Goal: Check status

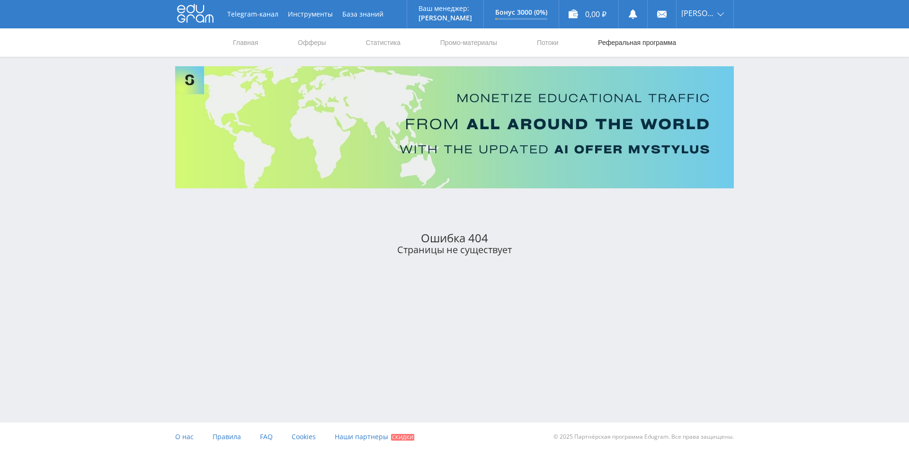
click at [622, 43] on link "Реферальная программа" at bounding box center [637, 42] width 80 height 28
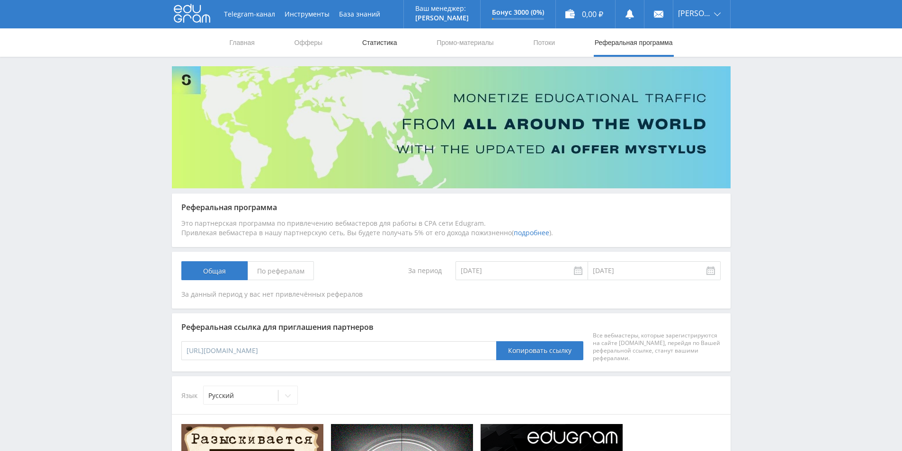
click at [369, 38] on link "Статистика" at bounding box center [379, 42] width 37 height 28
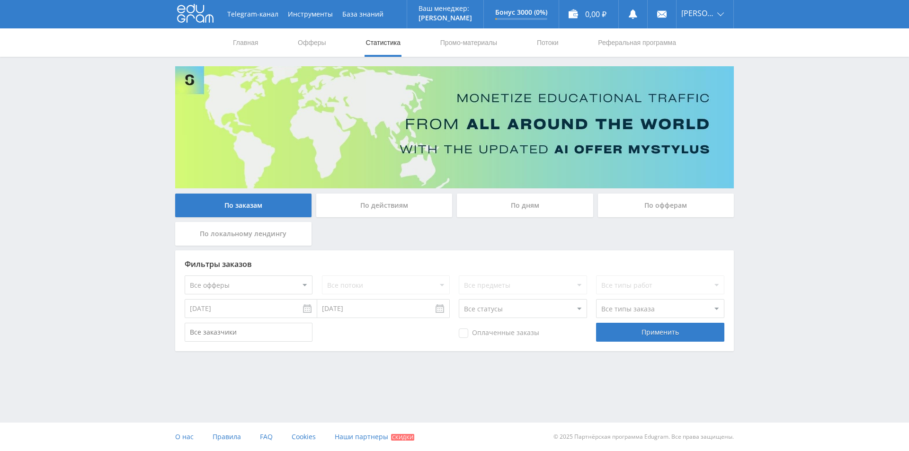
click at [298, 286] on select "Все офферы MyStylus MyStylus - Revshare Кампус AI Studybay Автор24 Studybay Bra…" at bounding box center [249, 285] width 128 height 19
click at [185, 276] on select "Все офферы MyStylus MyStylus - Revshare Кампус AI Studybay Автор24 Studybay Bra…" at bounding box center [249, 285] width 128 height 19
click at [627, 337] on div "Применить" at bounding box center [660, 332] width 128 height 19
click at [406, 195] on div "По действиям" at bounding box center [384, 206] width 136 height 24
click at [0, 0] on input "По действиям" at bounding box center [0, 0] width 0 height 0
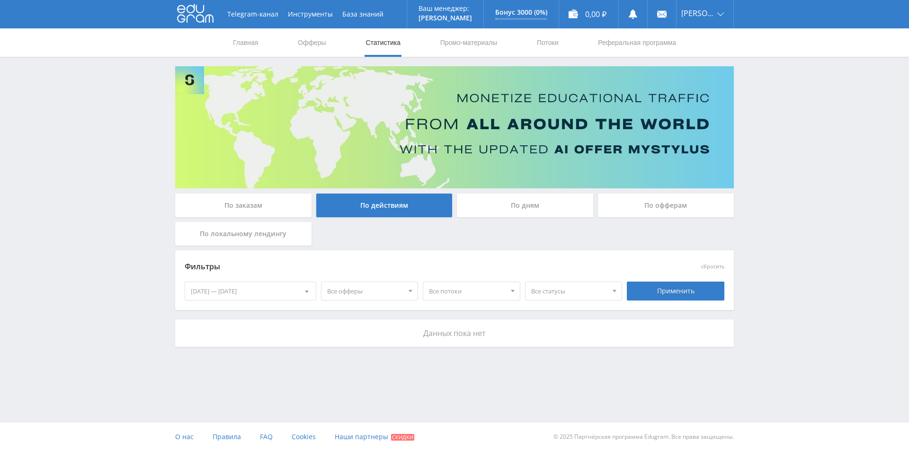
click at [499, 211] on div "По дням" at bounding box center [525, 206] width 136 height 24
click at [0, 0] on input "По дням" at bounding box center [0, 0] width 0 height 0
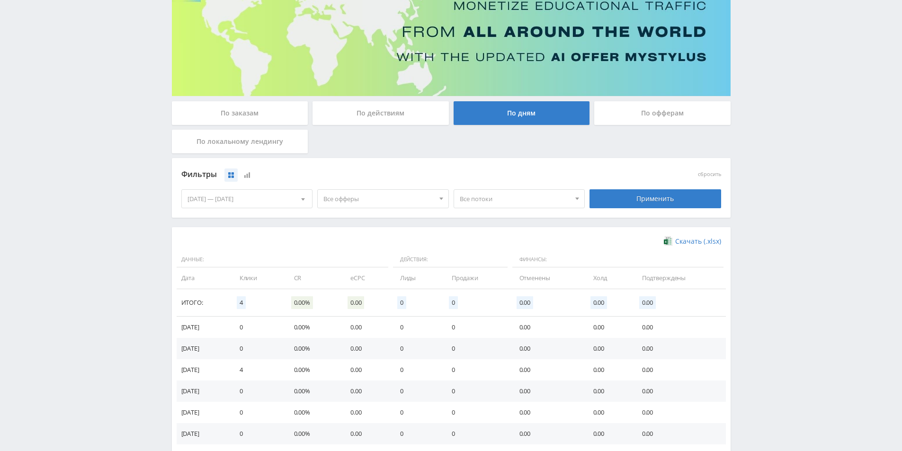
scroll to position [142, 0]
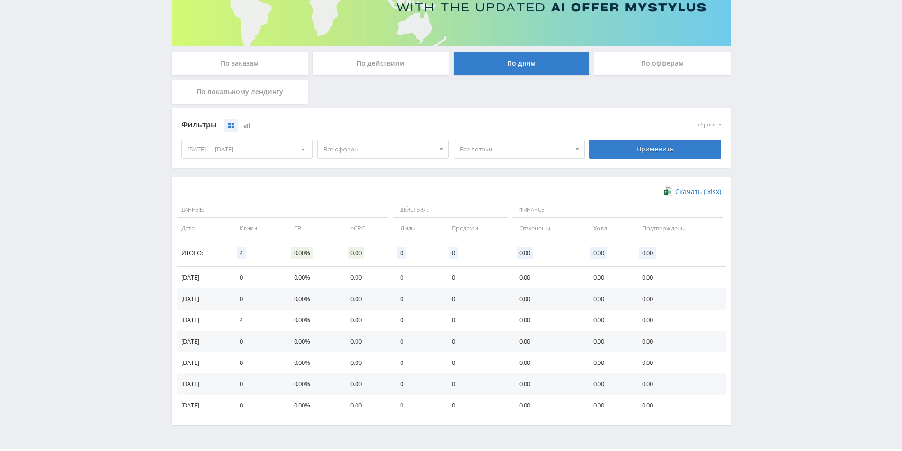
click at [647, 66] on div "По офферам" at bounding box center [662, 64] width 136 height 24
click at [0, 0] on input "По офферам" at bounding box center [0, 0] width 0 height 0
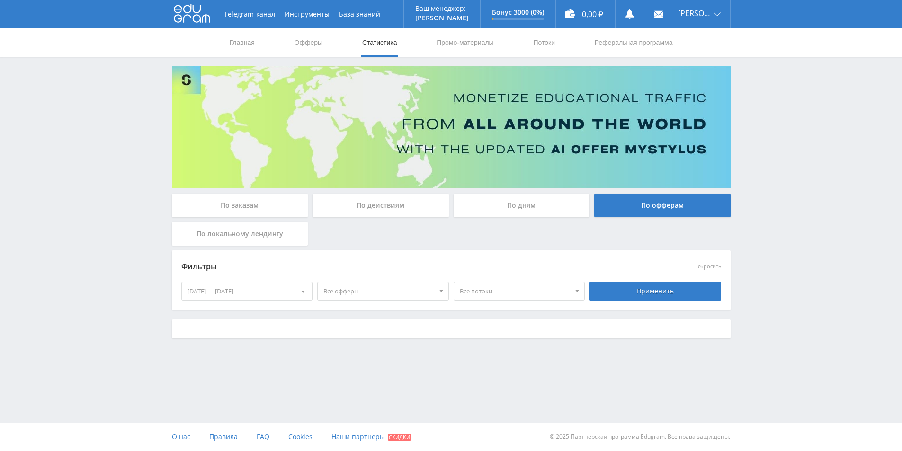
scroll to position [0, 0]
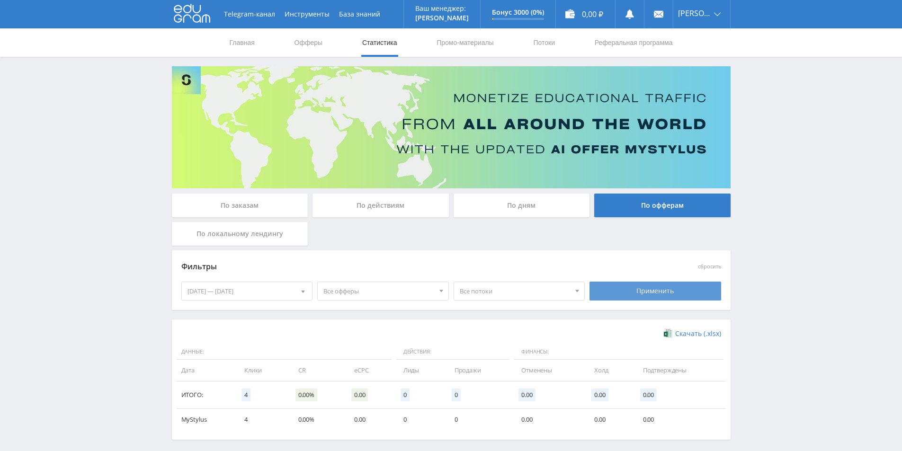
click at [627, 298] on div "Применить" at bounding box center [656, 291] width 132 height 19
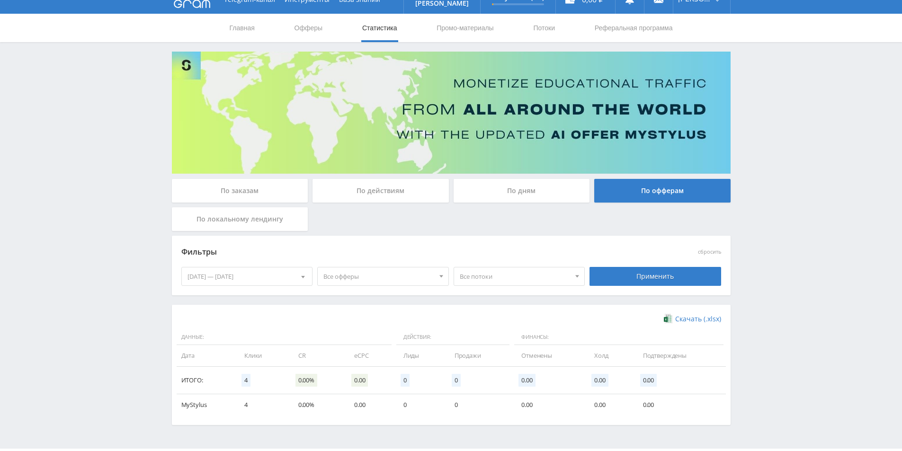
scroll to position [41, 0]
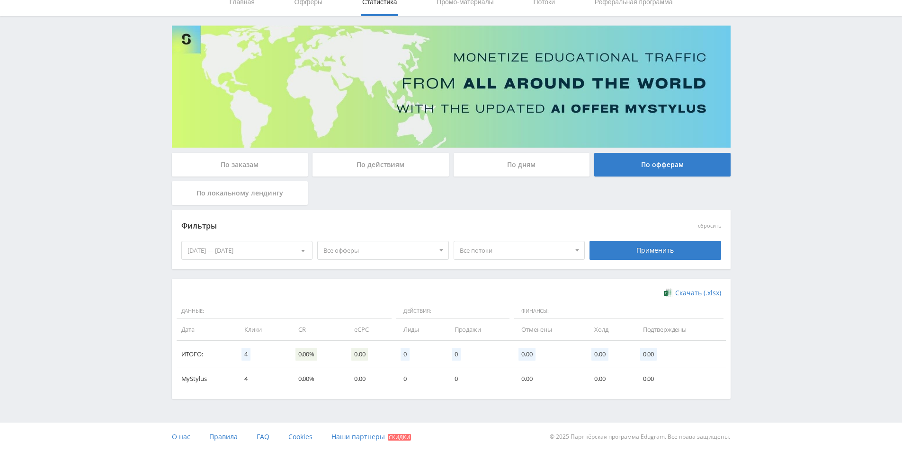
click at [43, 35] on div "Telegram-канал Инструменты База знаний Ваш менеджер: [PERSON_NAME] Alex Online …" at bounding box center [451, 205] width 902 height 492
